Goal: Check status: Check status

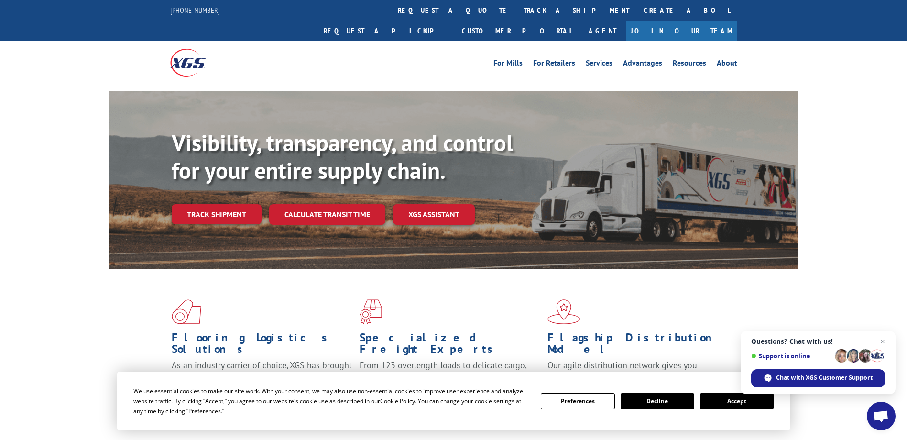
click at [867, 120] on div "Visibility, transparency, and control for your entire supply chain. Track shipm…" at bounding box center [453, 189] width 907 height 196
click at [516, 11] on link "track a shipment" at bounding box center [576, 10] width 120 height 21
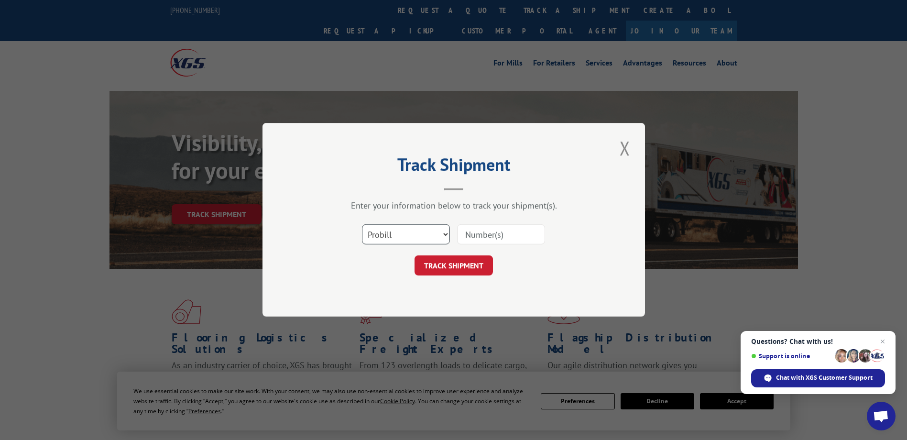
click at [438, 231] on select "Select category... Probill BOL PO" at bounding box center [406, 235] width 88 height 20
select select "po"
click at [362, 225] on select "Select category... Probill BOL PO" at bounding box center [406, 235] width 88 height 20
click at [483, 235] on input at bounding box center [501, 235] width 88 height 20
paste input "69517903"
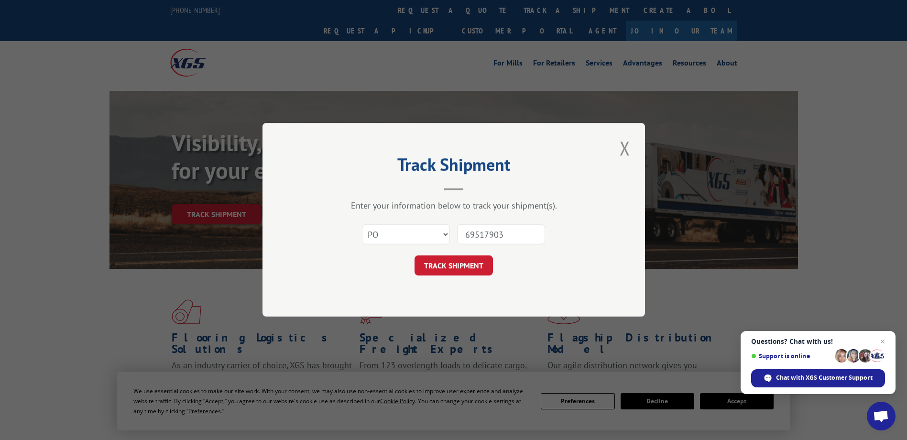
click at [483, 238] on input "69517903" at bounding box center [501, 235] width 88 height 20
type input "69517903"
click at [483, 264] on button "TRACK SHIPMENT" at bounding box center [453, 266] width 78 height 20
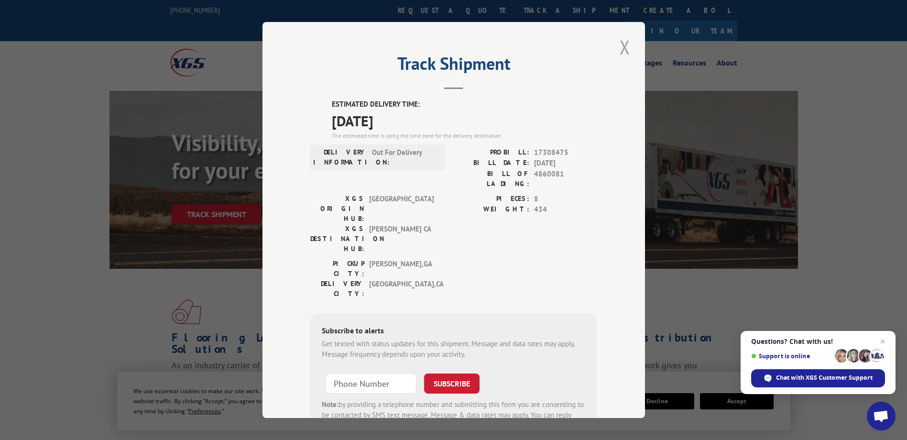
click at [622, 48] on button "Close modal" at bounding box center [625, 47] width 16 height 26
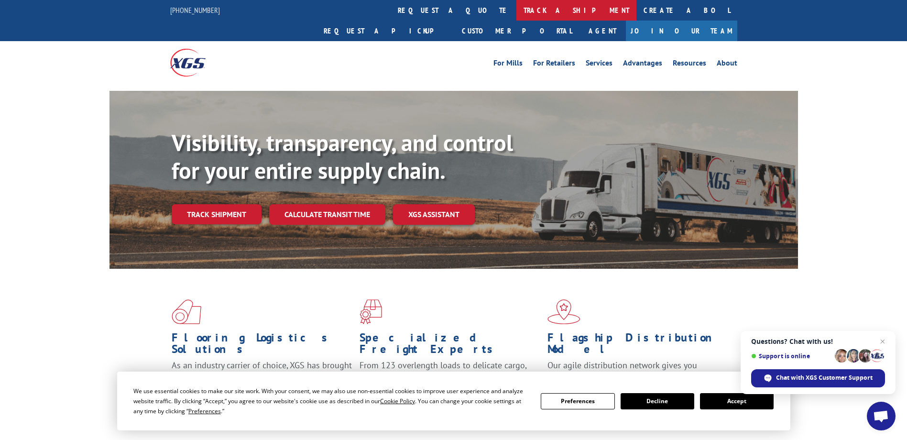
click at [516, 11] on link "track a shipment" at bounding box center [576, 10] width 120 height 21
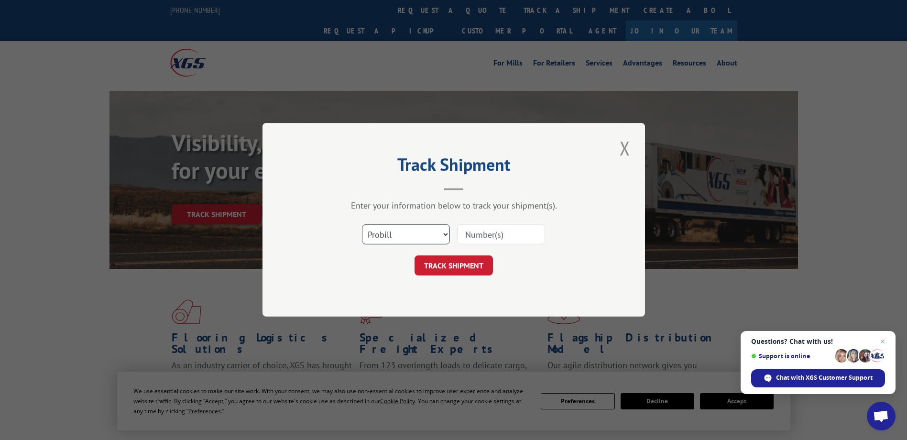
click at [449, 232] on select "Select category... Probill BOL PO" at bounding box center [406, 235] width 88 height 20
select select "po"
click at [362, 225] on select "Select category... Probill BOL PO" at bounding box center [406, 235] width 88 height 20
click at [485, 235] on input at bounding box center [501, 235] width 88 height 20
paste input "74537203"
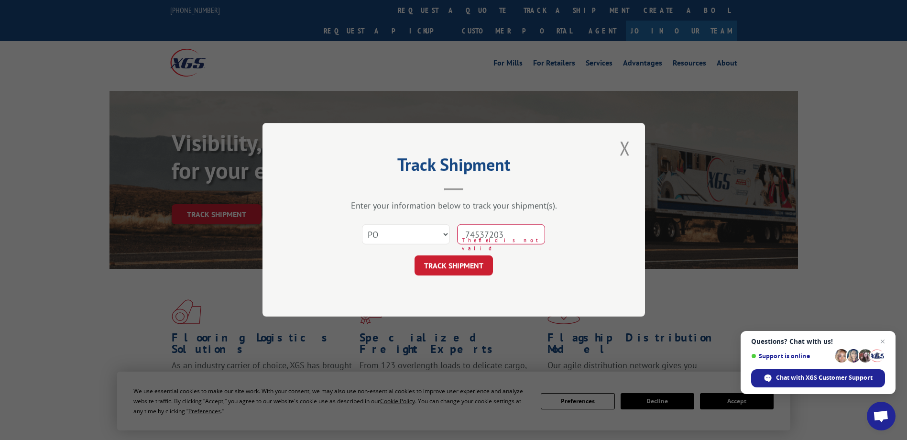
click at [483, 233] on input "74537203" at bounding box center [501, 235] width 88 height 20
type input "74537203"
click button "TRACK SHIPMENT" at bounding box center [453, 266] width 78 height 20
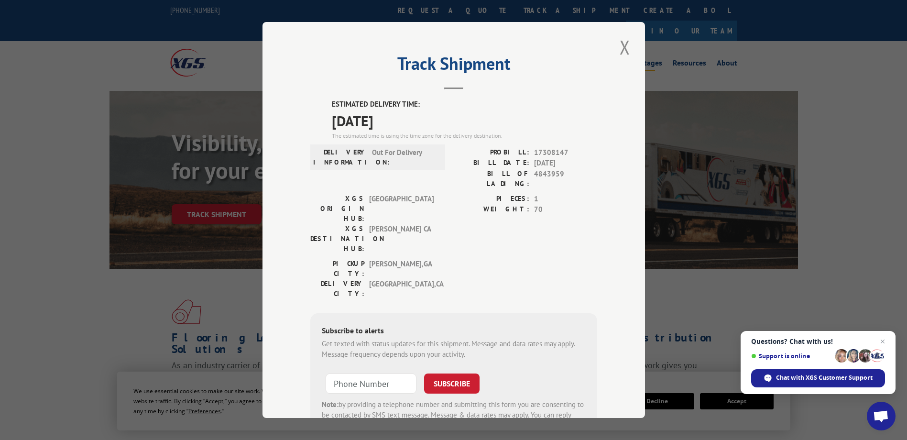
click at [621, 47] on button "Close modal" at bounding box center [625, 47] width 16 height 26
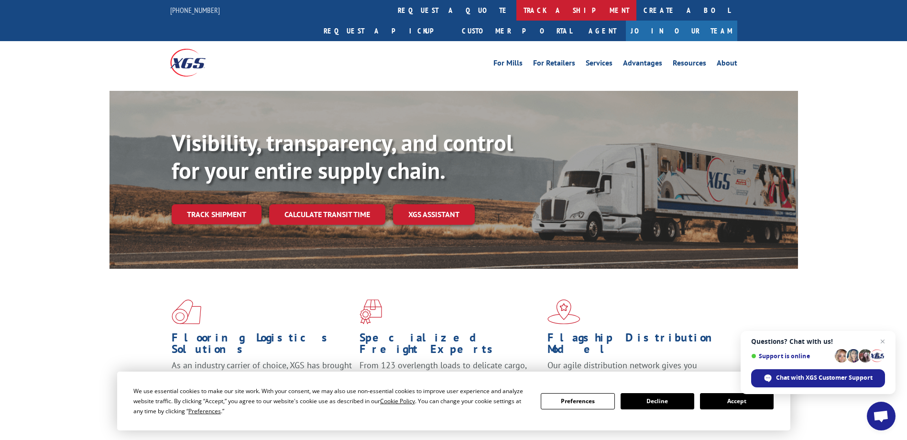
click at [516, 10] on link "track a shipment" at bounding box center [576, 10] width 120 height 21
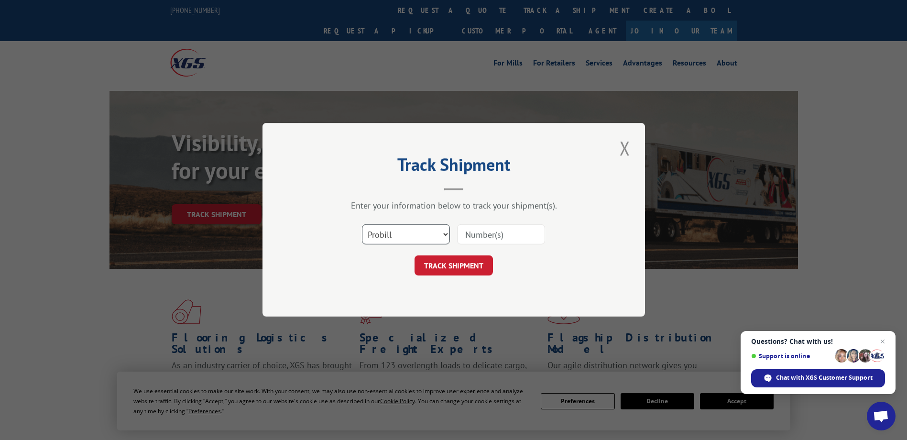
click at [412, 227] on select "Select category... Probill BOL PO" at bounding box center [406, 235] width 88 height 20
select select "po"
click at [362, 225] on select "Select category... Probill BOL PO" at bounding box center [406, 235] width 88 height 20
drag, startPoint x: 504, startPoint y: 236, endPoint x: 507, endPoint y: 231, distance: 5.6
click at [507, 232] on input at bounding box center [501, 235] width 88 height 20
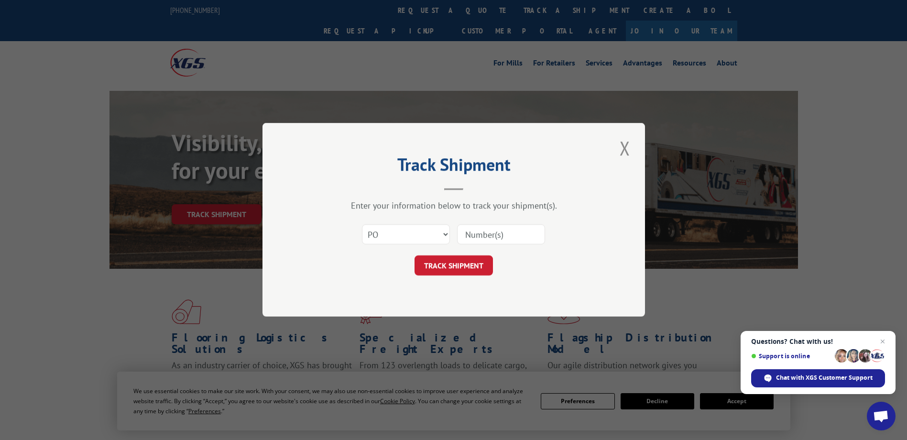
paste input "66534428"
type input "66534428"
click at [468, 234] on input "66534428" at bounding box center [501, 235] width 88 height 20
click button "TRACK SHIPMENT" at bounding box center [453, 266] width 78 height 20
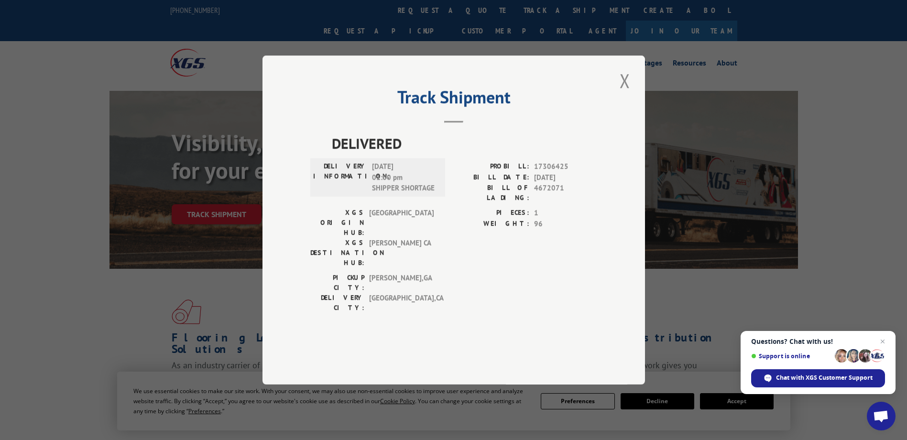
click at [625, 94] on button "Close modal" at bounding box center [625, 80] width 16 height 26
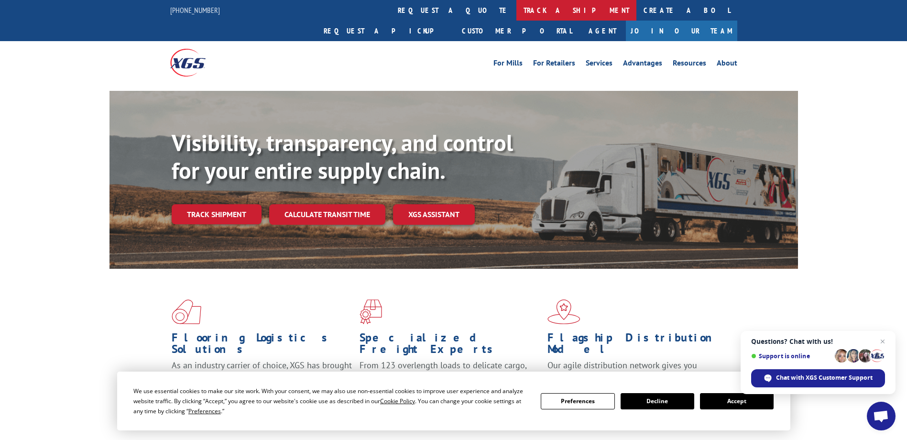
click at [516, 11] on link "track a shipment" at bounding box center [576, 10] width 120 height 21
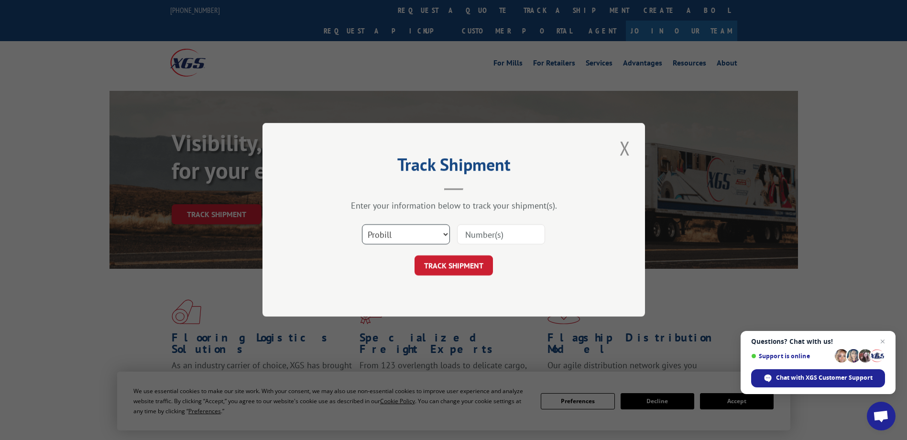
click at [425, 237] on select "Select category... Probill BOL PO" at bounding box center [406, 235] width 88 height 20
select select "po"
click at [362, 225] on select "Select category... Probill BOL PO" at bounding box center [406, 235] width 88 height 20
click at [481, 231] on input at bounding box center [501, 235] width 88 height 20
paste input "20505743"
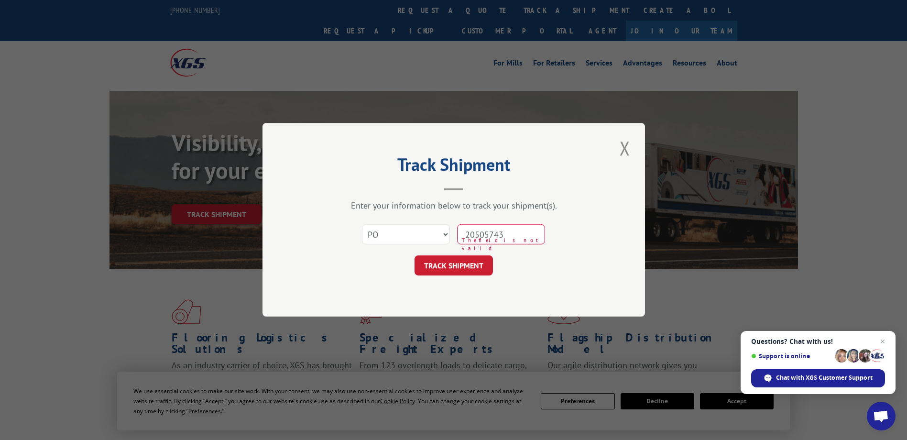
click at [484, 235] on input "20505743" at bounding box center [501, 235] width 88 height 20
type input "20505743"
click button "TRACK SHIPMENT" at bounding box center [453, 266] width 78 height 20
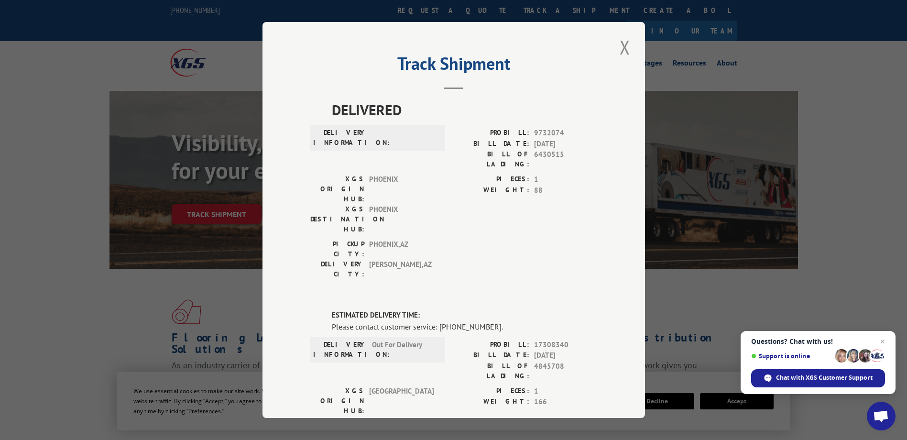
click at [617, 50] on button "Close modal" at bounding box center [625, 47] width 16 height 26
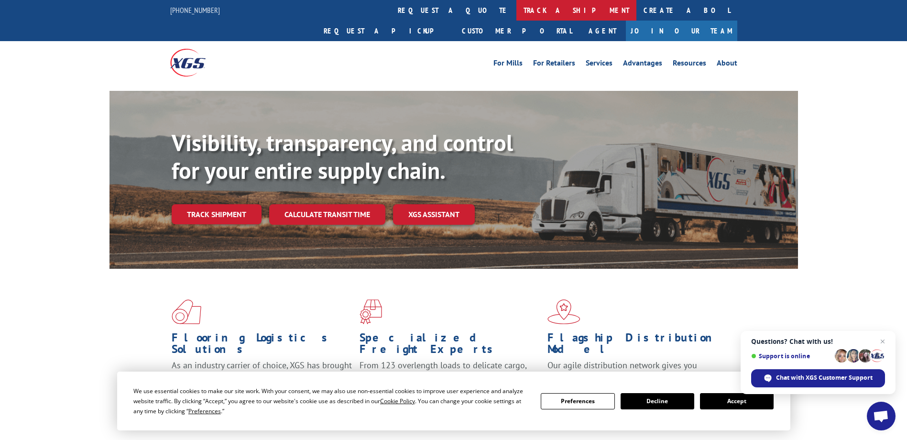
click at [516, 7] on link "track a shipment" at bounding box center [576, 10] width 120 height 21
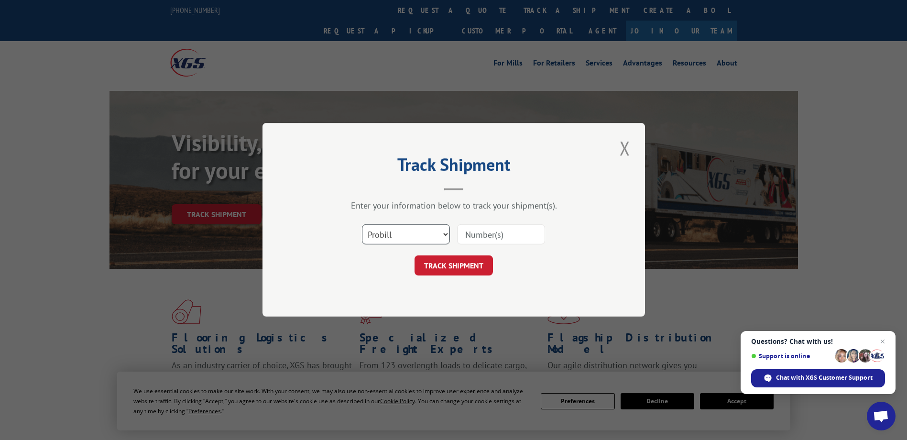
drag, startPoint x: 398, startPoint y: 233, endPoint x: 386, endPoint y: 243, distance: 16.3
click at [398, 233] on select "Select category... Probill BOL PO" at bounding box center [406, 235] width 88 height 20
select select "po"
click at [362, 225] on select "Select category... Probill BOL PO" at bounding box center [406, 235] width 88 height 20
click at [467, 233] on input at bounding box center [501, 235] width 88 height 20
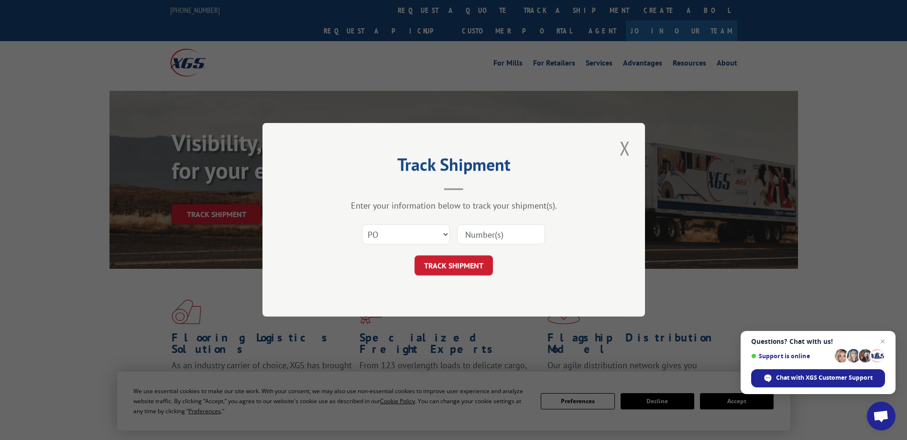
paste input "97508207"
type input "97508207"
click button "TRACK SHIPMENT" at bounding box center [453, 266] width 78 height 20
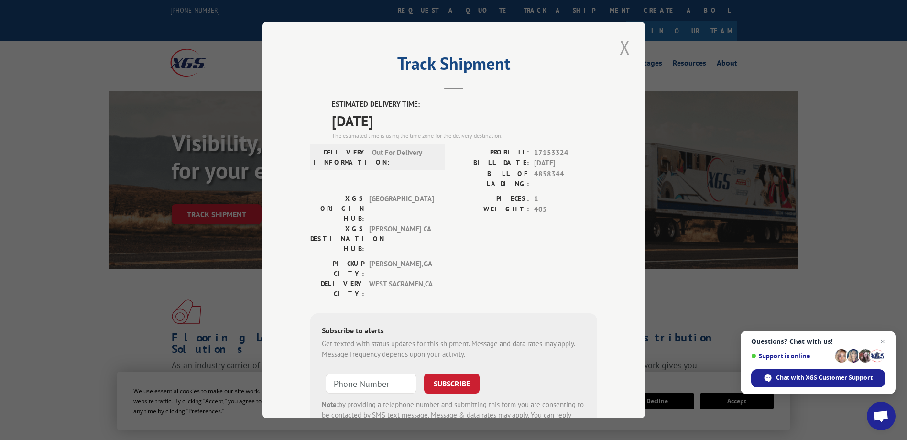
click at [623, 51] on button "Close modal" at bounding box center [625, 47] width 16 height 26
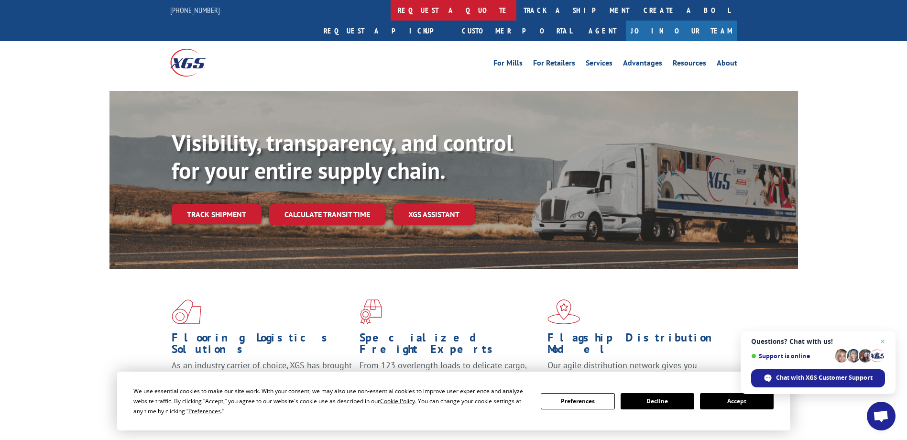
click at [391, 9] on link "request a quote" at bounding box center [454, 10] width 126 height 21
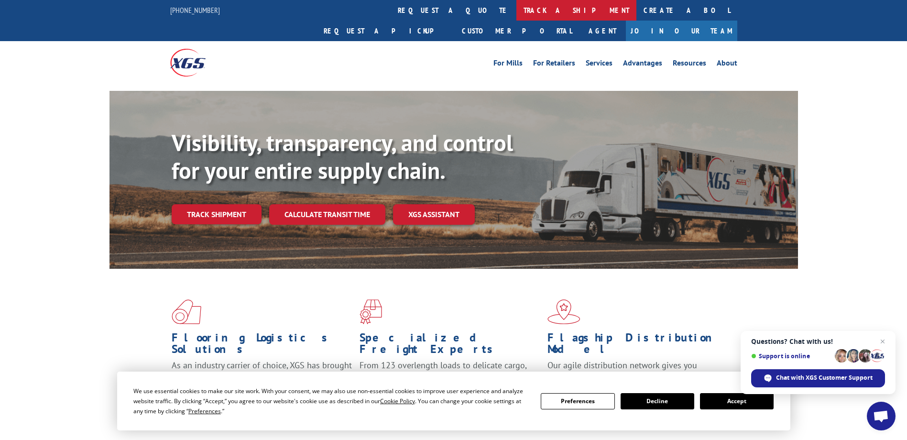
click at [516, 10] on link "track a shipment" at bounding box center [576, 10] width 120 height 21
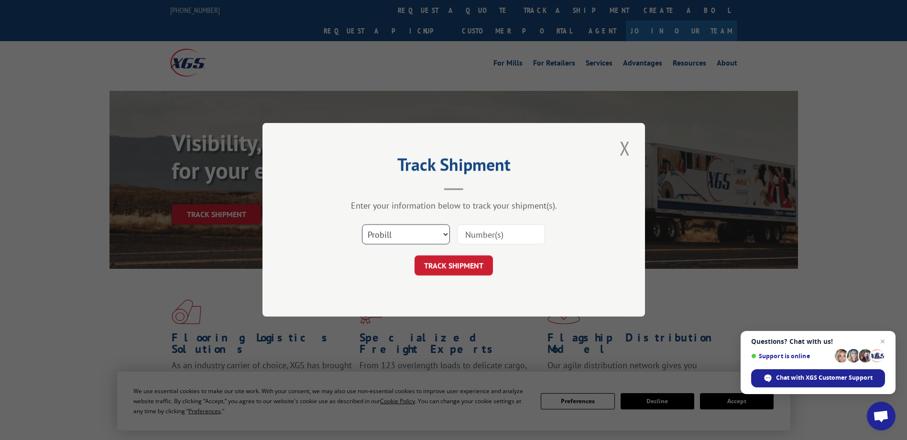
click at [391, 228] on select "Select category... Probill BOL PO" at bounding box center [406, 235] width 88 height 20
select select "po"
click at [362, 225] on select "Select category... Probill BOL PO" at bounding box center [406, 235] width 88 height 20
click at [491, 233] on input at bounding box center [501, 235] width 88 height 20
paste input "43516968"
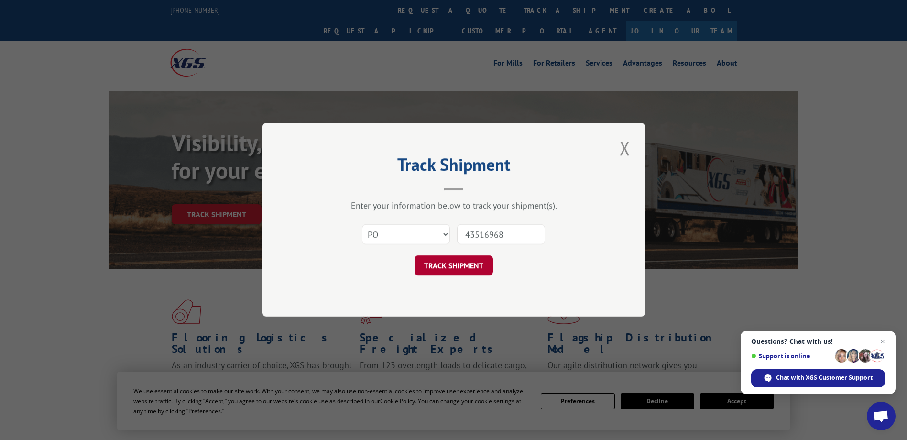
type input "43516968"
click at [458, 260] on button "TRACK SHIPMENT" at bounding box center [453, 266] width 78 height 20
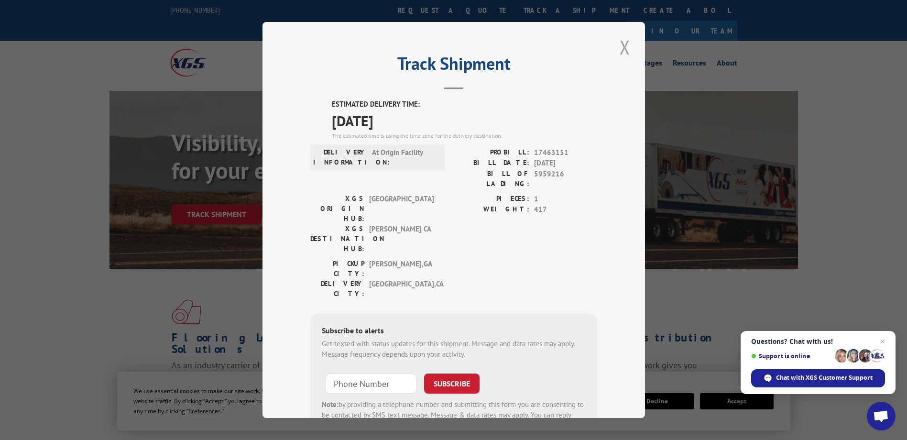
click at [620, 51] on button "Close modal" at bounding box center [625, 47] width 16 height 26
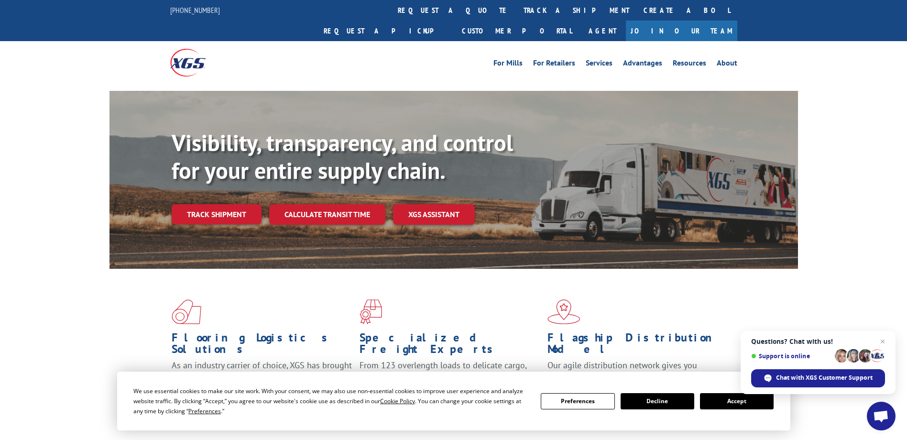
drag, startPoint x: 436, startPoint y: 11, endPoint x: 393, endPoint y: 54, distance: 60.9
click at [516, 10] on link "track a shipment" at bounding box center [576, 10] width 120 height 21
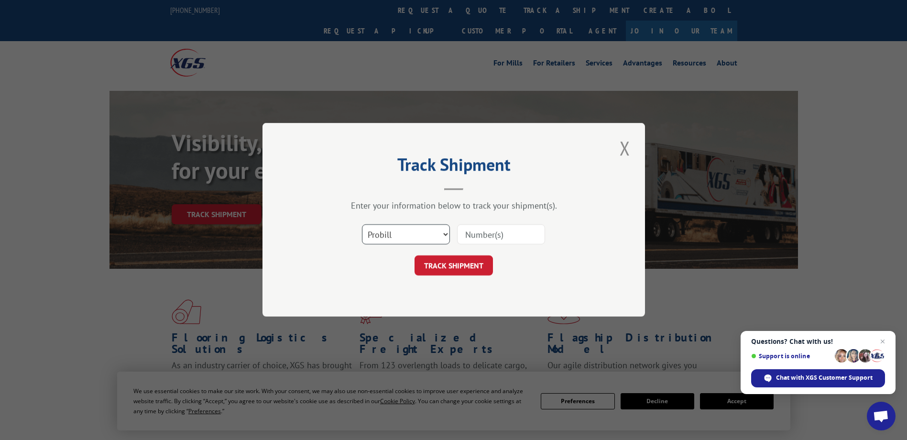
click at [392, 233] on select "Select category... Probill BOL PO" at bounding box center [406, 235] width 88 height 20
select select "po"
click at [362, 225] on select "Select category... Probill BOL PO" at bounding box center [406, 235] width 88 height 20
click at [623, 148] on button "Close modal" at bounding box center [625, 148] width 16 height 26
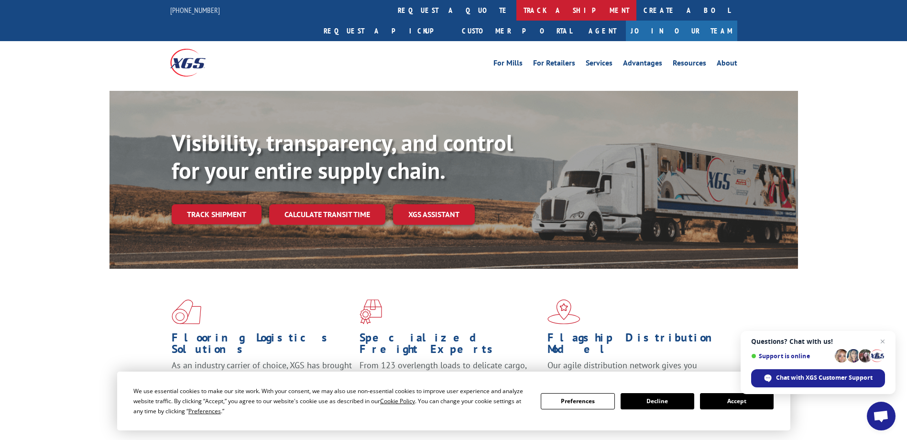
click at [516, 10] on link "track a shipment" at bounding box center [576, 10] width 120 height 21
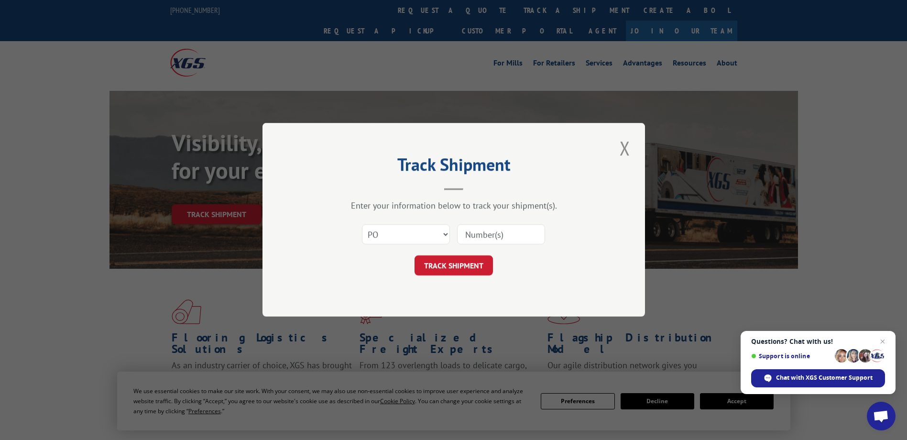
click at [501, 235] on input at bounding box center [501, 235] width 88 height 20
paste input "03525002"
type input "03525002"
click at [459, 264] on button "TRACK SHIPMENT" at bounding box center [453, 266] width 78 height 20
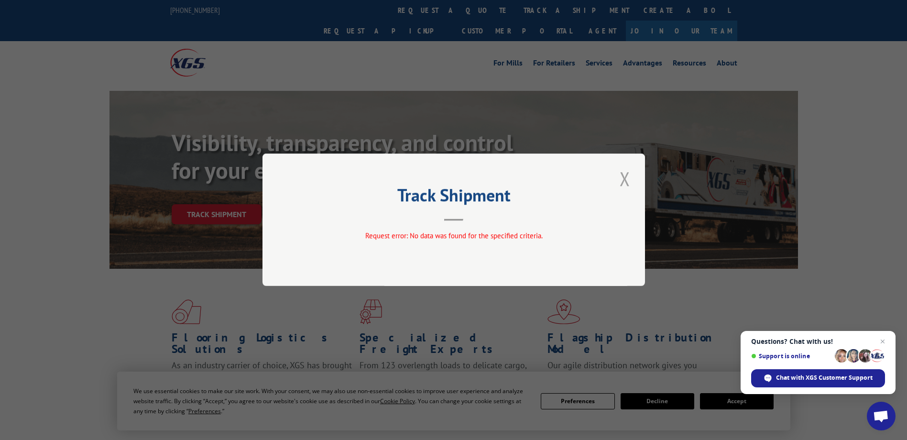
click at [624, 177] on button "Close modal" at bounding box center [625, 178] width 16 height 26
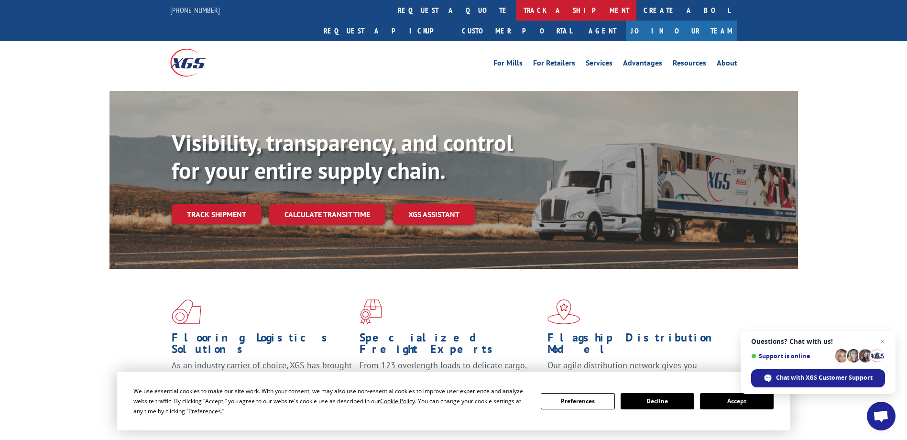
click at [516, 8] on link "track a shipment" at bounding box center [576, 10] width 120 height 21
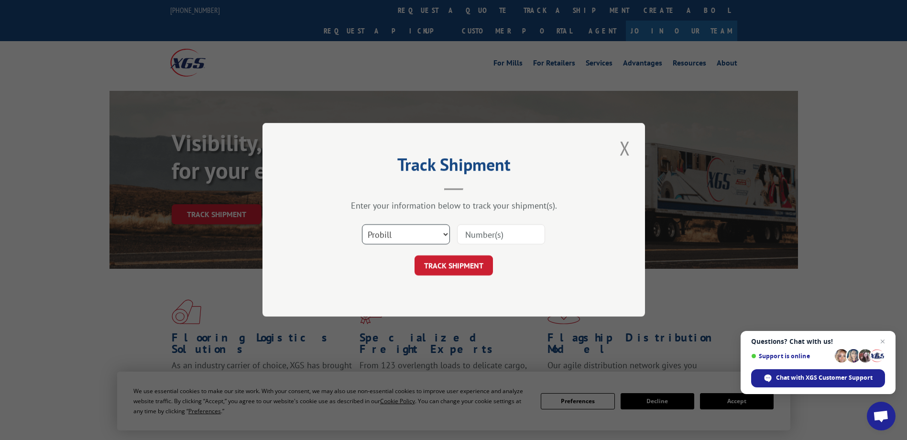
click at [412, 227] on select "Select category... Probill BOL PO" at bounding box center [406, 235] width 88 height 20
select select "po"
click at [362, 225] on select "Select category... Probill BOL PO" at bounding box center [406, 235] width 88 height 20
click at [471, 232] on input at bounding box center [501, 235] width 88 height 20
paste input "03525185"
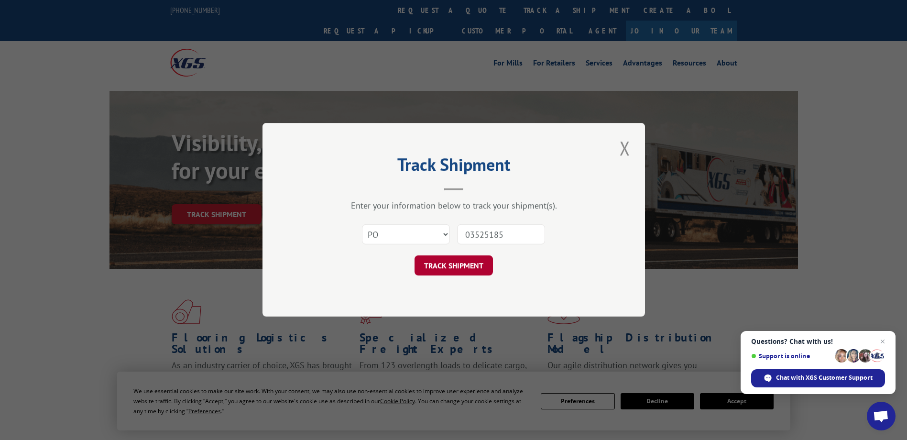
type input "03525185"
click at [447, 258] on button "TRACK SHIPMENT" at bounding box center [453, 266] width 78 height 20
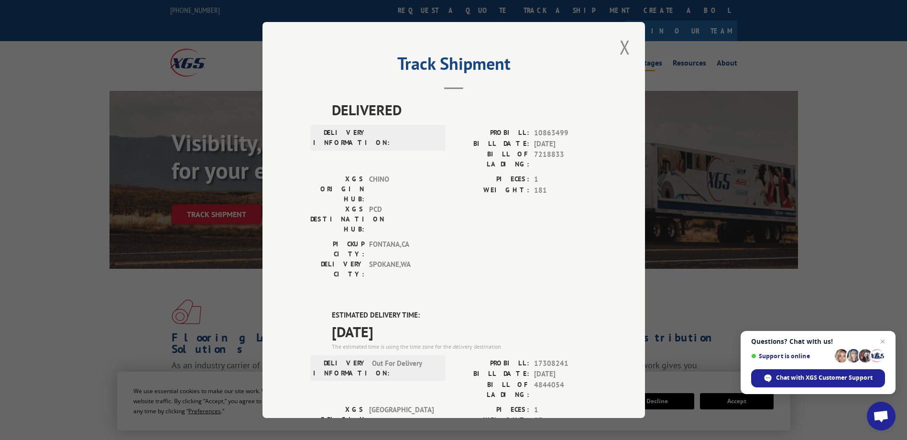
click at [623, 47] on button "Close modal" at bounding box center [625, 47] width 16 height 26
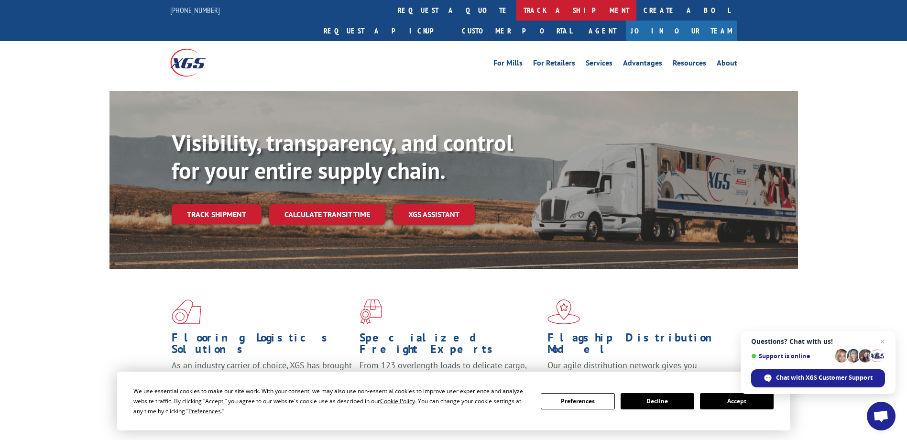
click at [516, 12] on link "track a shipment" at bounding box center [576, 10] width 120 height 21
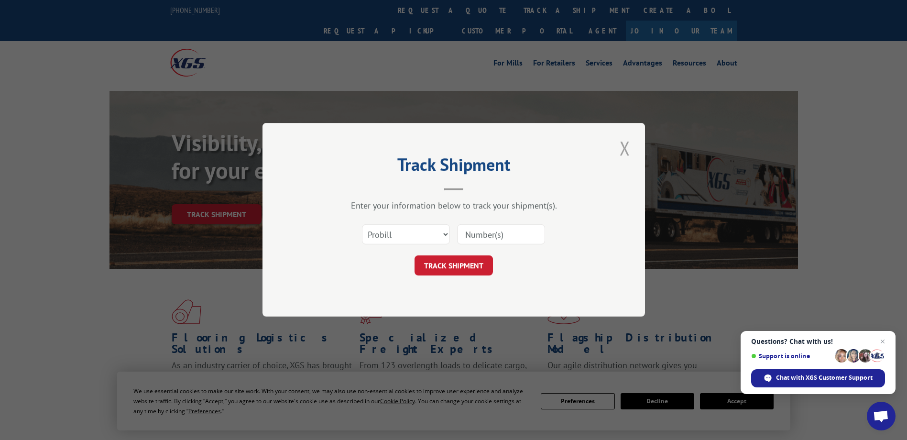
click at [624, 148] on button "Close modal" at bounding box center [625, 148] width 16 height 26
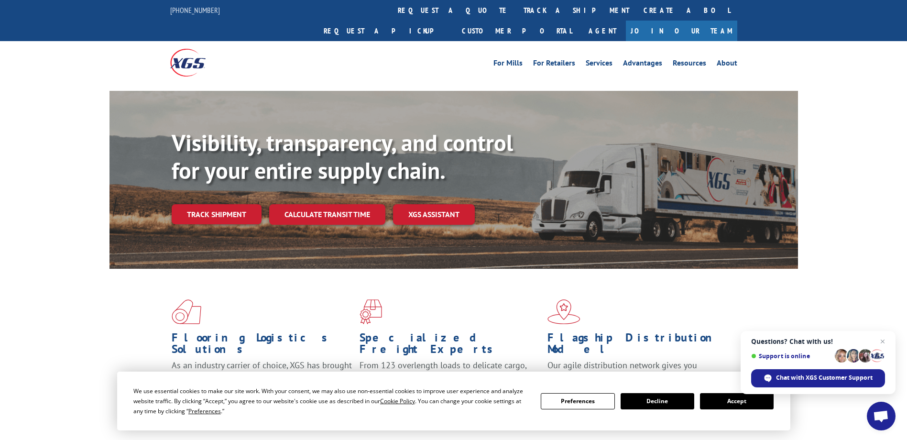
click at [516, 11] on link "track a shipment" at bounding box center [576, 10] width 120 height 21
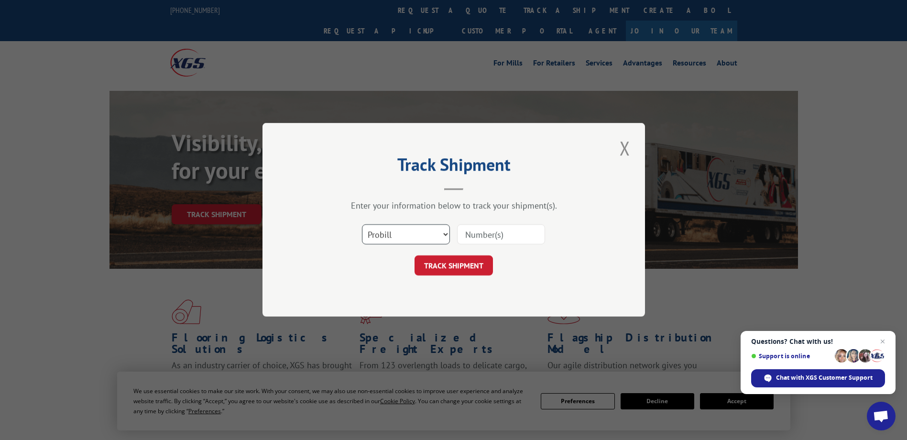
click at [405, 233] on select "Select category... Probill BOL PO" at bounding box center [406, 235] width 88 height 20
select select "po"
click at [362, 225] on select "Select category... Probill BOL PO" at bounding box center [406, 235] width 88 height 20
click at [501, 238] on input at bounding box center [501, 235] width 88 height 20
paste input "74537173"
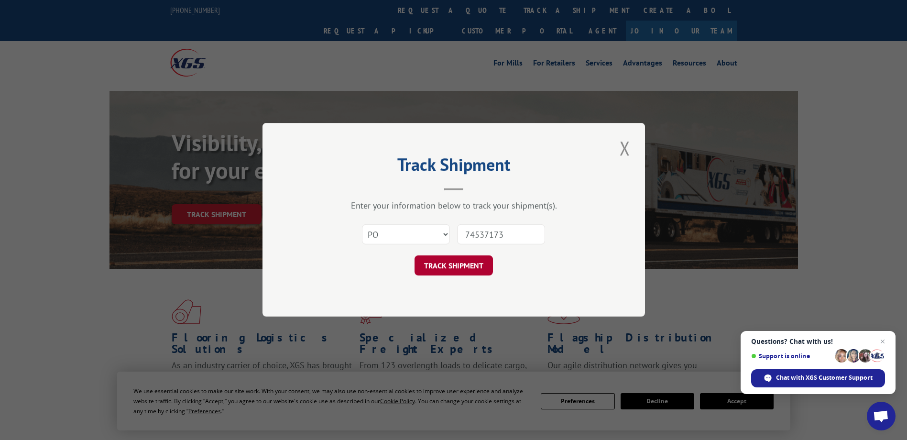
type input "74537173"
click at [458, 265] on button "TRACK SHIPMENT" at bounding box center [453, 266] width 78 height 20
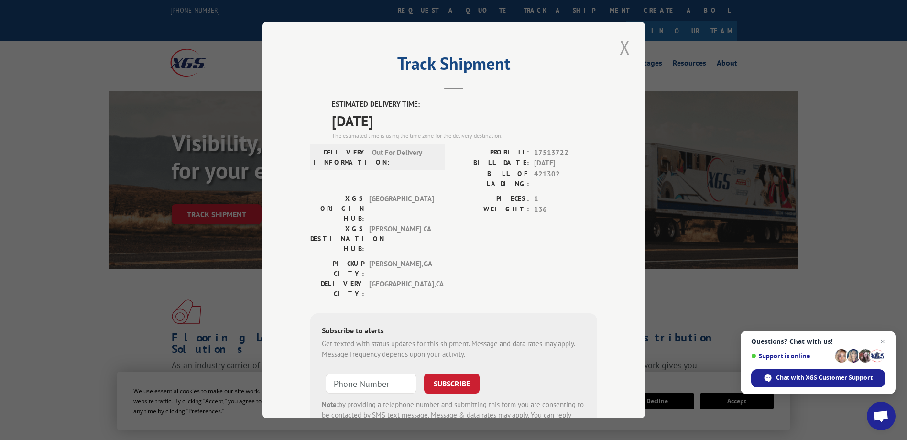
click at [619, 46] on button "Close modal" at bounding box center [625, 47] width 16 height 26
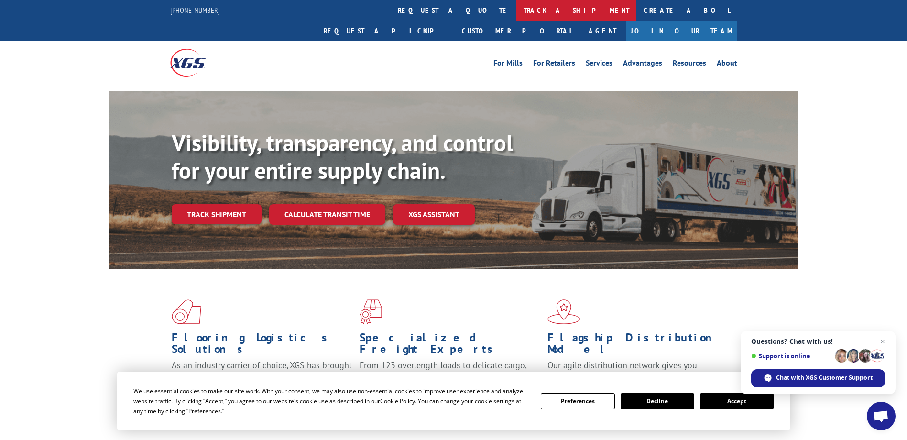
click at [516, 12] on link "track a shipment" at bounding box center [576, 10] width 120 height 21
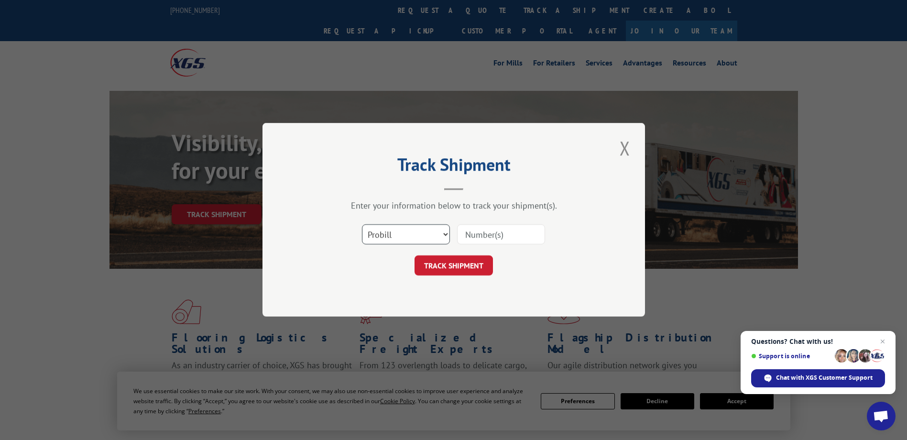
click at [407, 231] on select "Select category... Probill BOL PO" at bounding box center [406, 235] width 88 height 20
select select "po"
click at [362, 225] on select "Select category... Probill BOL PO" at bounding box center [406, 235] width 88 height 20
click at [473, 234] on input at bounding box center [501, 235] width 88 height 20
paste input "97508325"
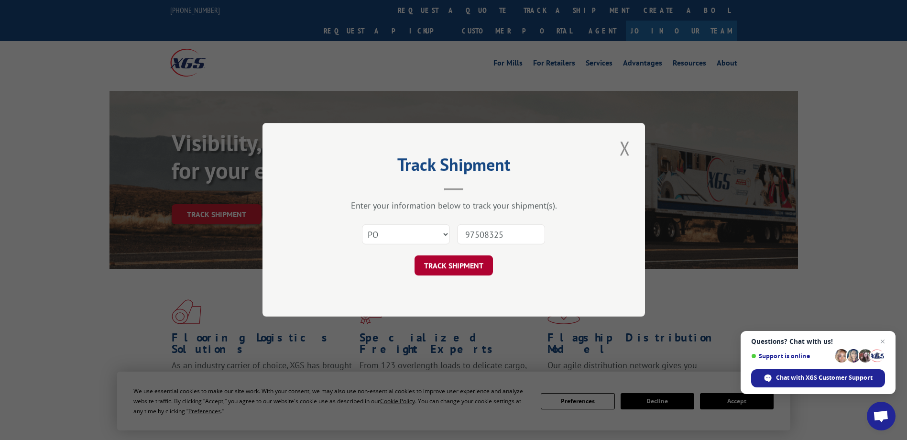
type input "97508325"
click at [454, 264] on button "TRACK SHIPMENT" at bounding box center [453, 266] width 78 height 20
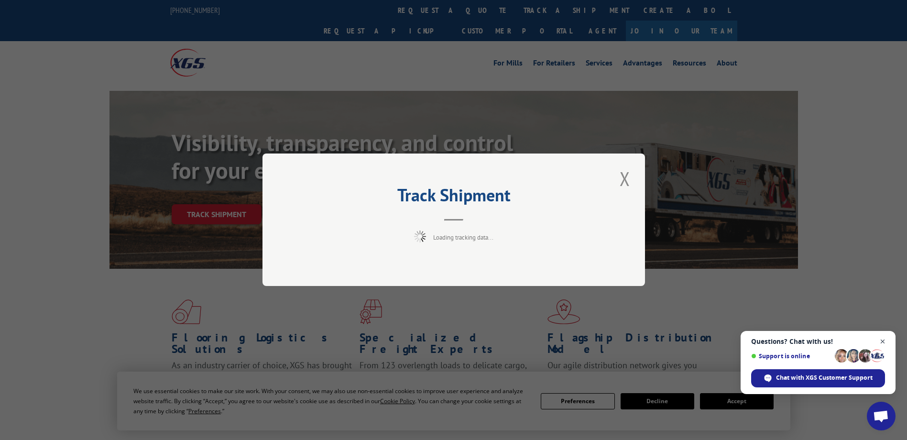
click at [883, 339] on span "Open chat" at bounding box center [883, 342] width 12 height 12
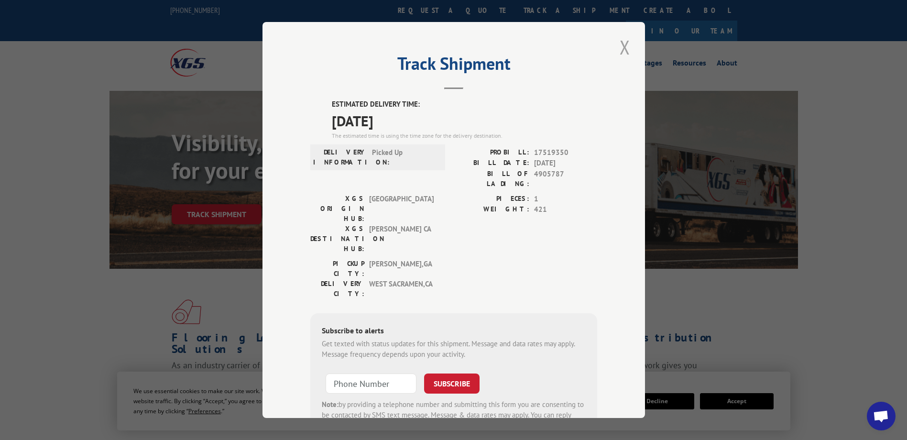
click at [621, 49] on button "Close modal" at bounding box center [625, 47] width 16 height 26
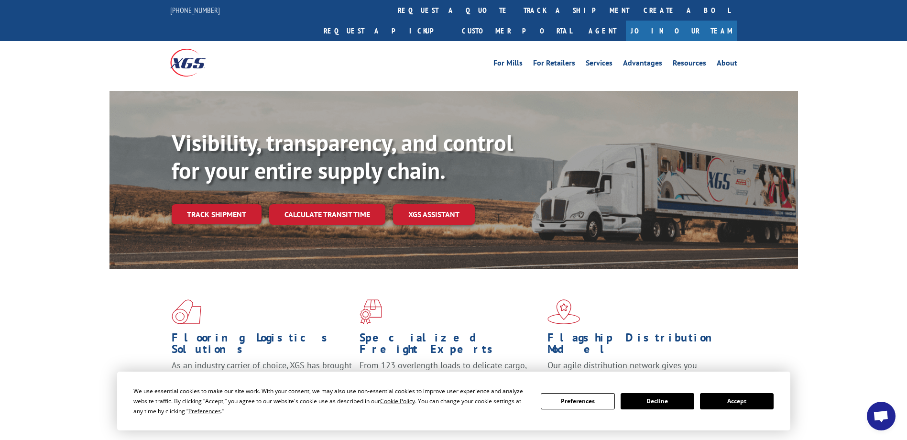
click at [516, 7] on link "track a shipment" at bounding box center [576, 10] width 120 height 21
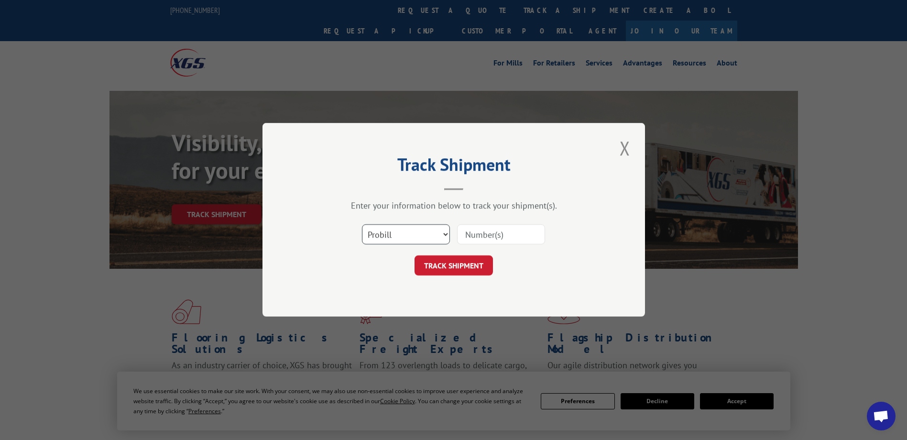
click at [404, 231] on select "Select category... Probill BOL PO" at bounding box center [406, 235] width 88 height 20
select select "po"
click at [362, 225] on select "Select category... Probill BOL PO" at bounding box center [406, 235] width 88 height 20
click at [481, 237] on input at bounding box center [501, 235] width 88 height 20
click at [472, 235] on input at bounding box center [501, 235] width 88 height 20
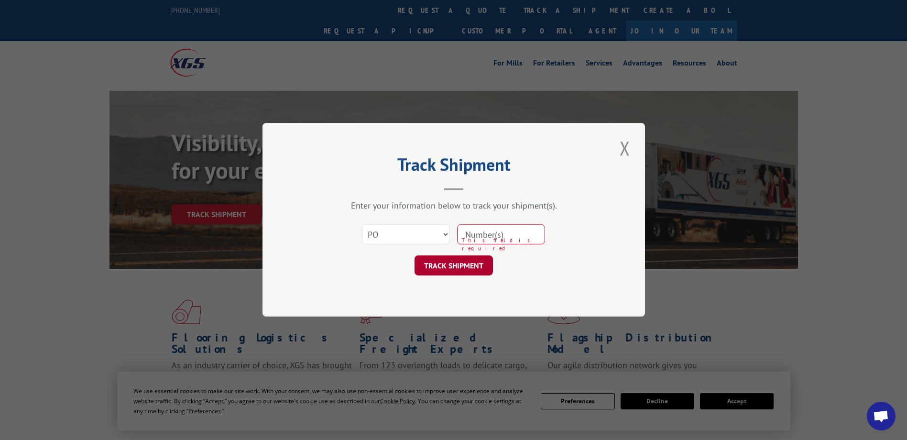
paste input "74537400"
type input "74537400"
click at [443, 269] on button "TRACK SHIPMENT" at bounding box center [453, 266] width 78 height 20
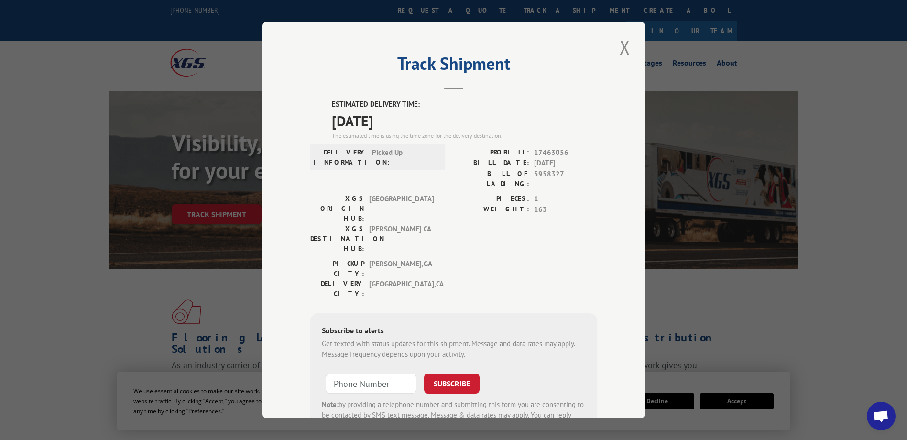
click at [621, 51] on button "Close modal" at bounding box center [625, 47] width 16 height 26
